Goal: Answer question/provide support

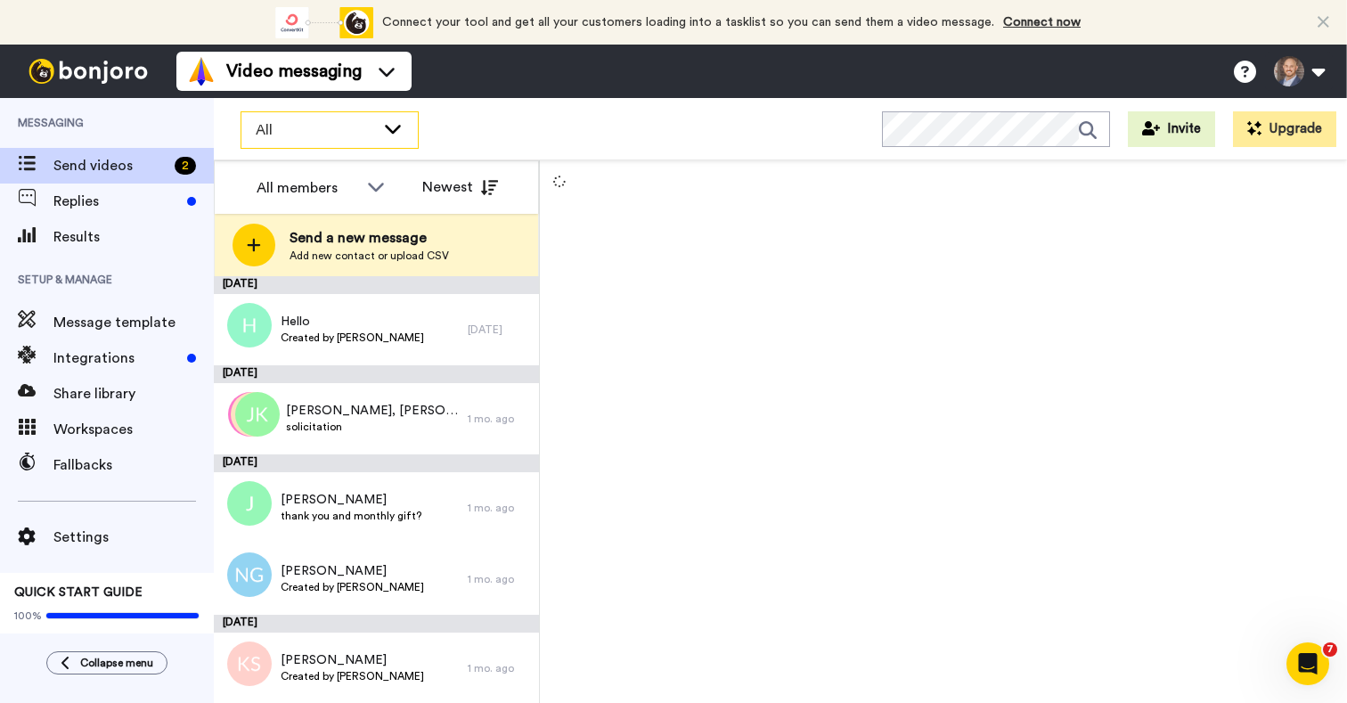
click at [311, 136] on span "All" at bounding box center [315, 129] width 119 height 21
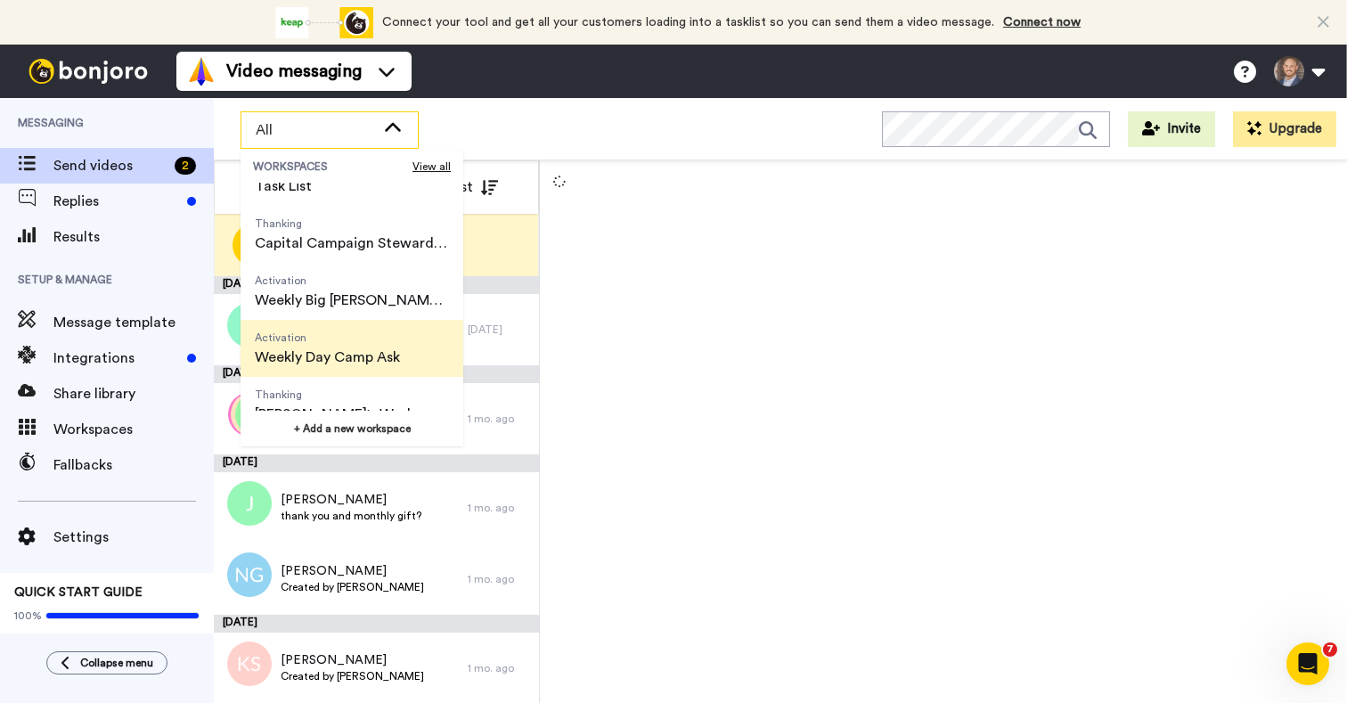
scroll to position [98, 0]
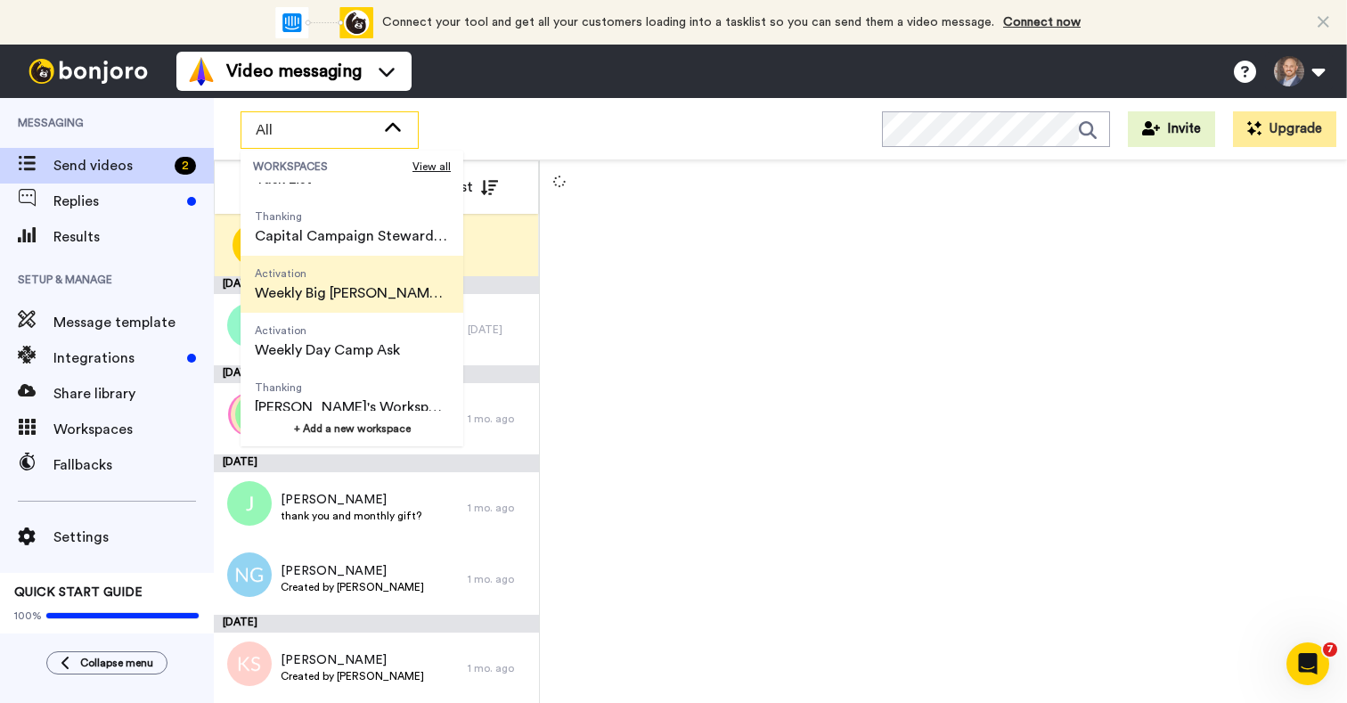
click at [345, 291] on span "Weekly Big [PERSON_NAME] Ask" at bounding box center [352, 292] width 194 height 21
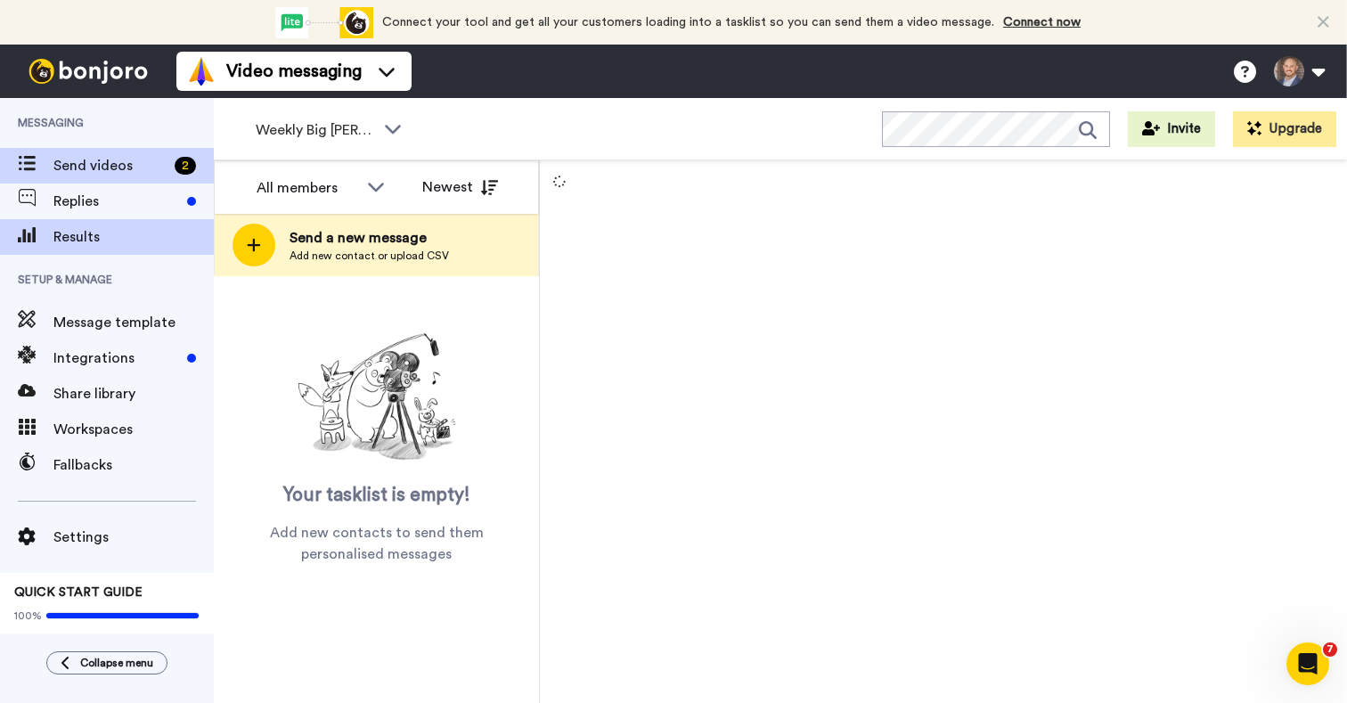
click at [89, 230] on span "Results" at bounding box center [133, 236] width 160 height 21
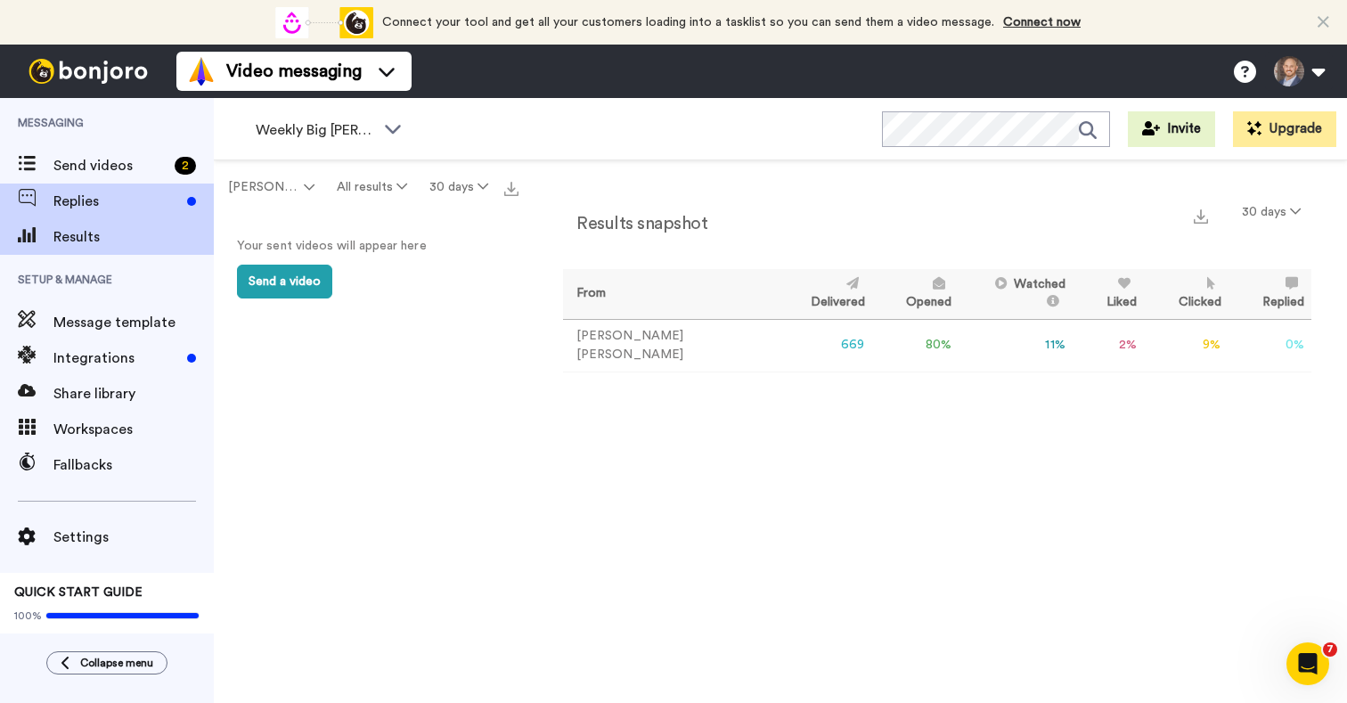
click at [126, 199] on span "Replies" at bounding box center [116, 201] width 127 height 21
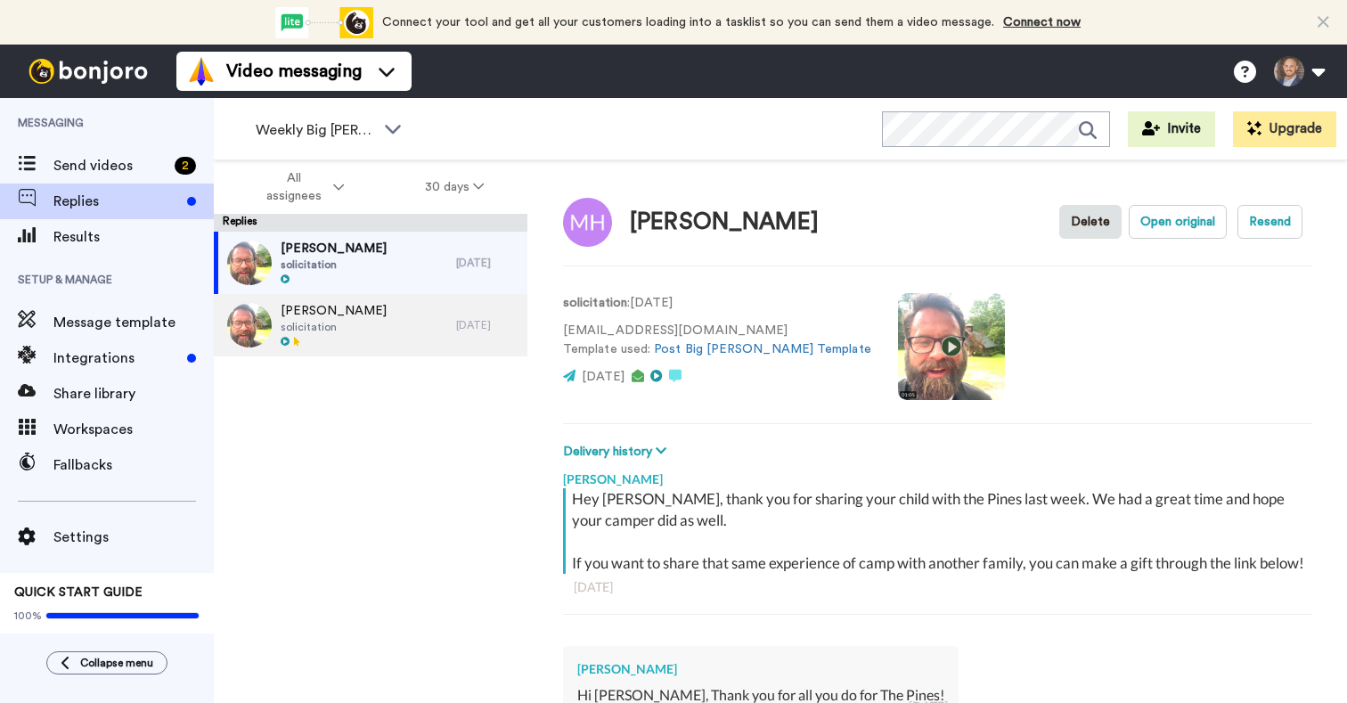
click at [340, 329] on span "solicitation" at bounding box center [334, 327] width 106 height 14
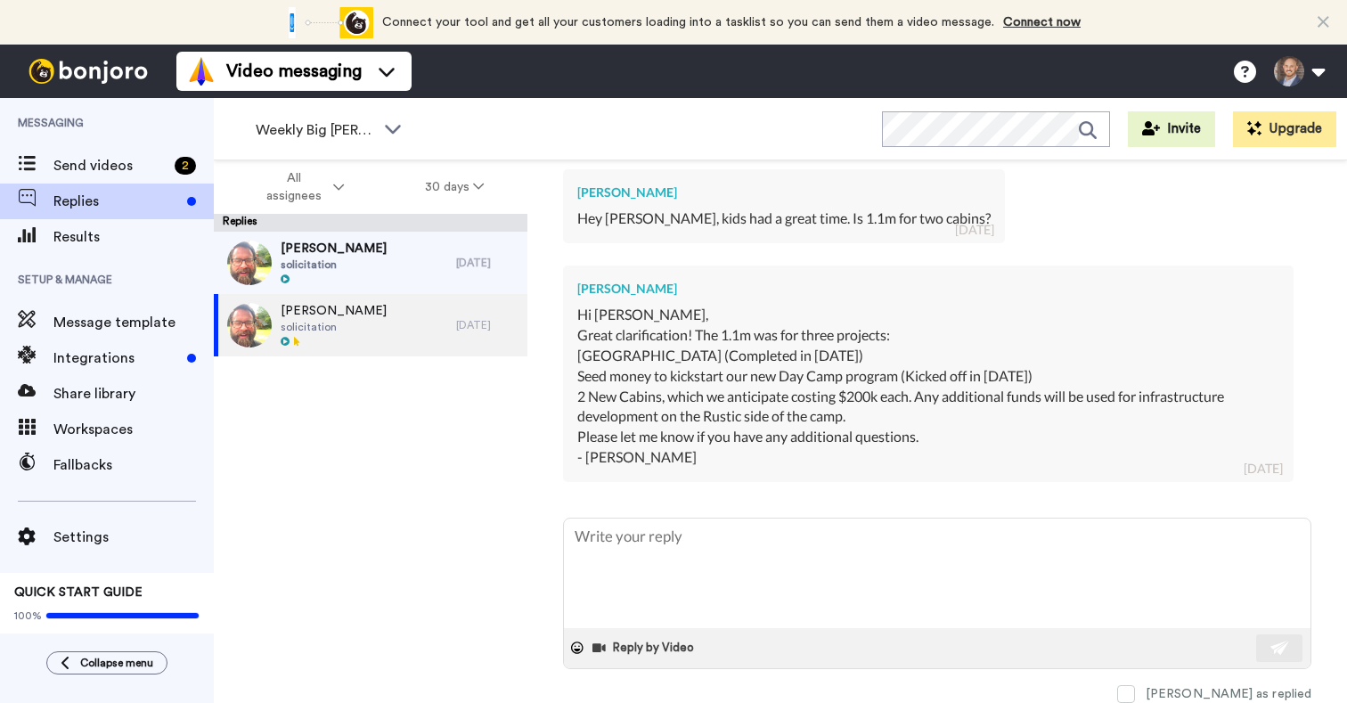
scroll to position [485, 0]
type textarea "x"
